Goal: Check status: Check status

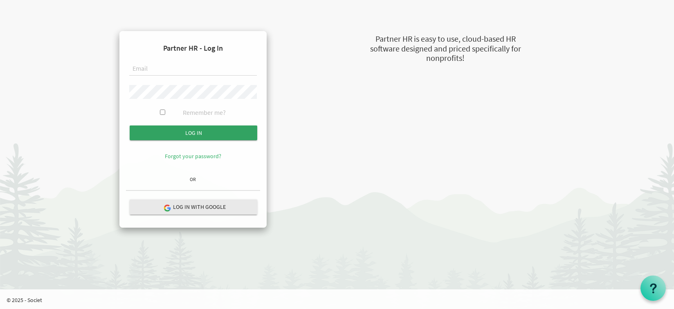
type input "[EMAIL_ADDRESS][DOMAIN_NAME]"
click at [159, 131] on input "Log in" at bounding box center [194, 133] width 128 height 15
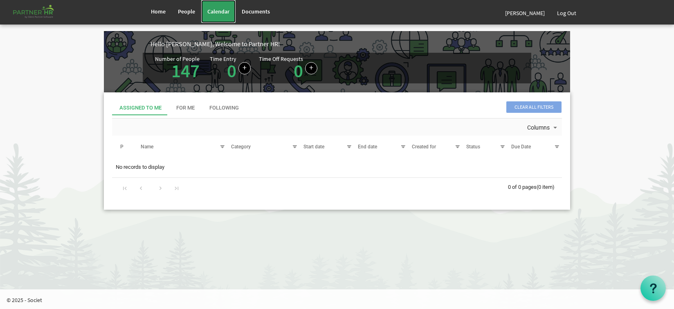
click at [214, 17] on link "Calendar" at bounding box center [218, 11] width 34 height 23
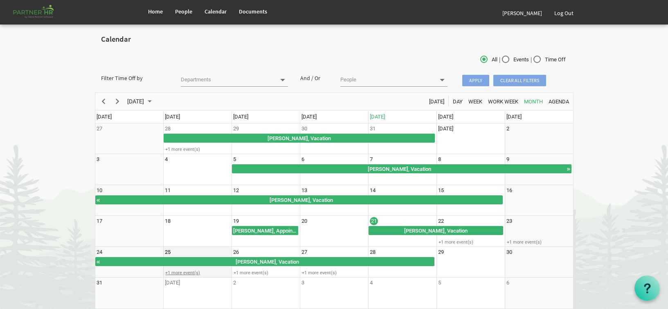
click at [183, 273] on div "+1 more event(s)" at bounding box center [197, 273] width 67 height 6
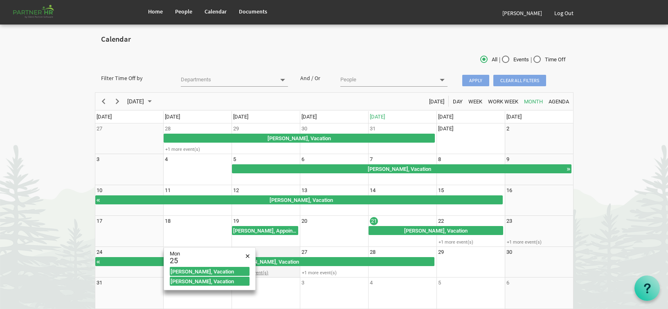
click at [261, 275] on div "+1 more event(s)" at bounding box center [265, 273] width 67 height 6
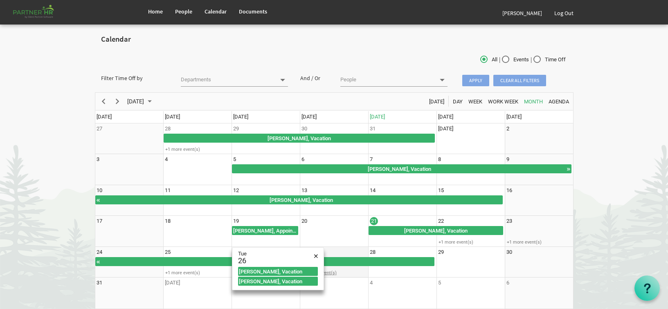
click at [331, 273] on div "+1 more event(s)" at bounding box center [333, 273] width 67 height 6
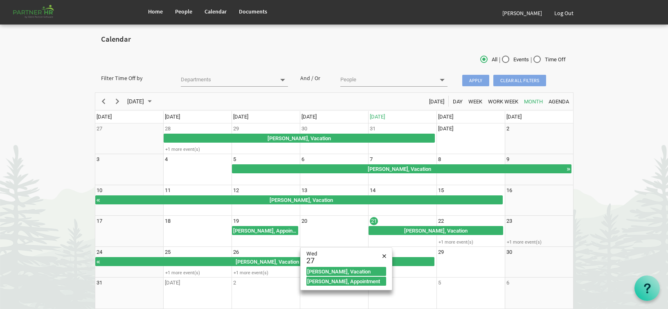
click at [58, 253] on body "Home People Calendar" at bounding box center [334, 158] width 668 height 317
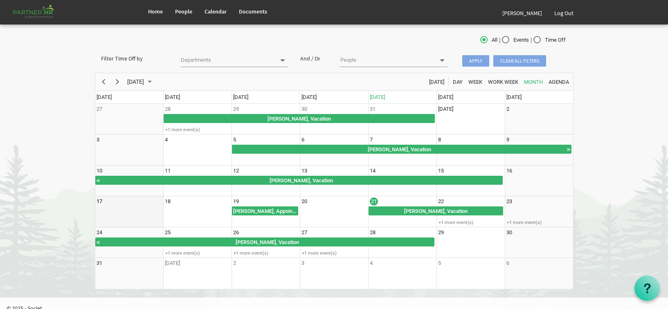
scroll to position [28, 0]
